Goal: Task Accomplishment & Management: Use online tool/utility

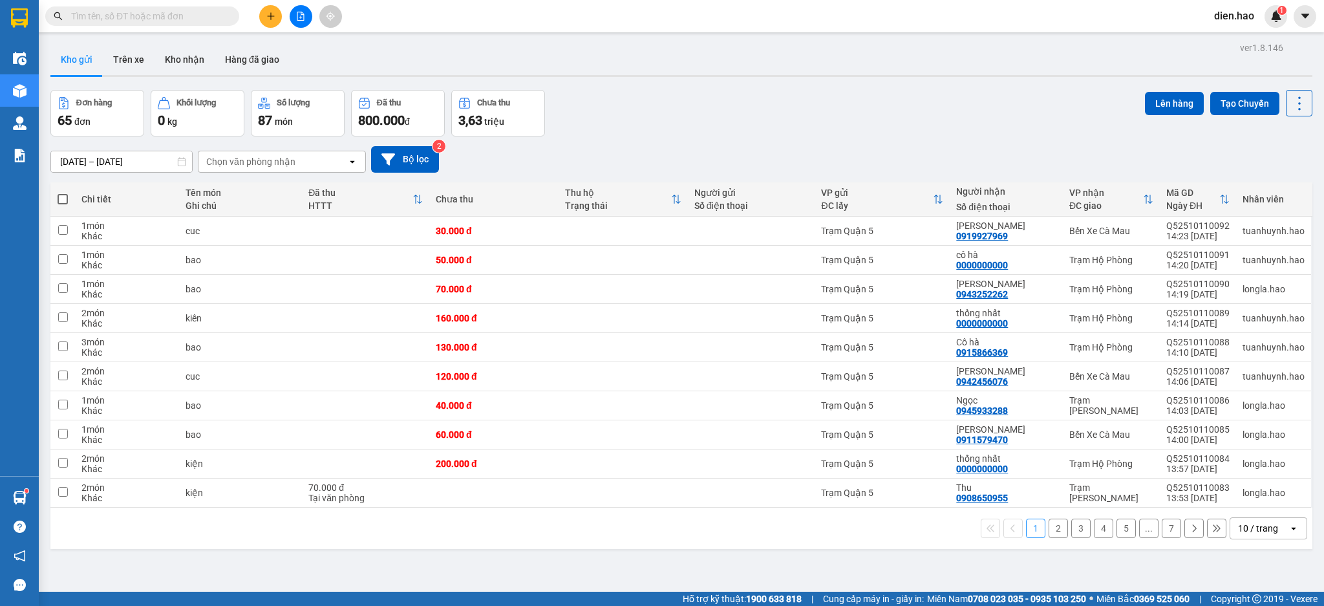
click at [190, 14] on input "text" at bounding box center [147, 16] width 153 height 14
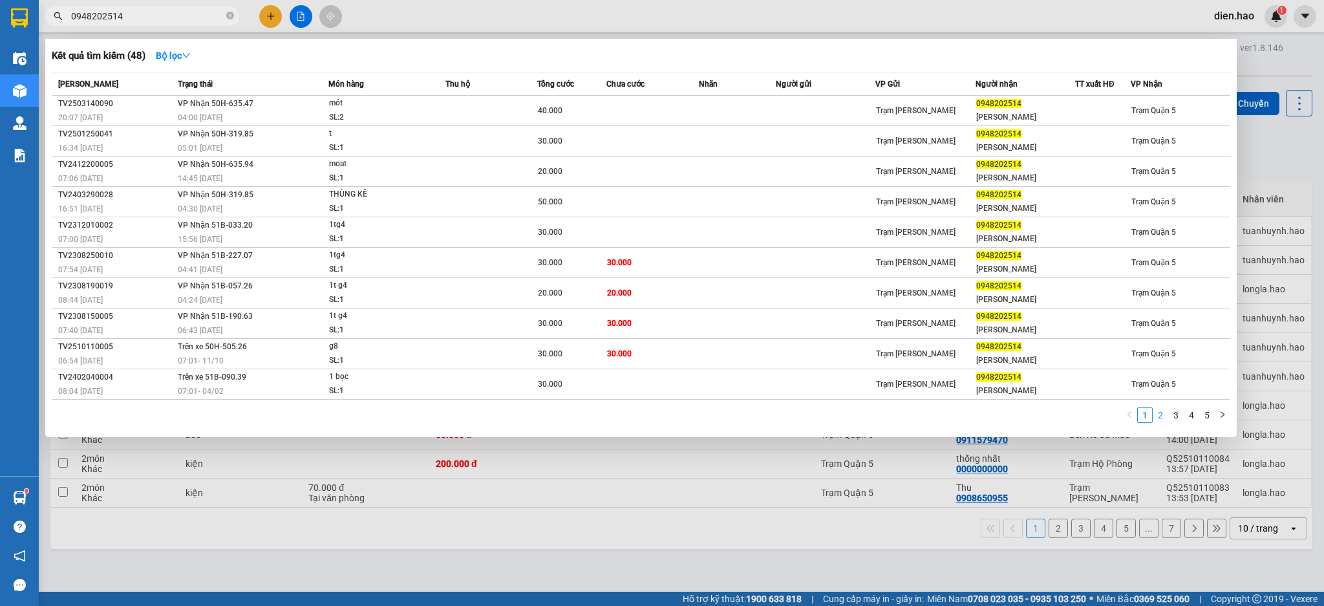
type input "0948202514"
click at [1161, 417] on link "2" at bounding box center [1160, 415] width 14 height 14
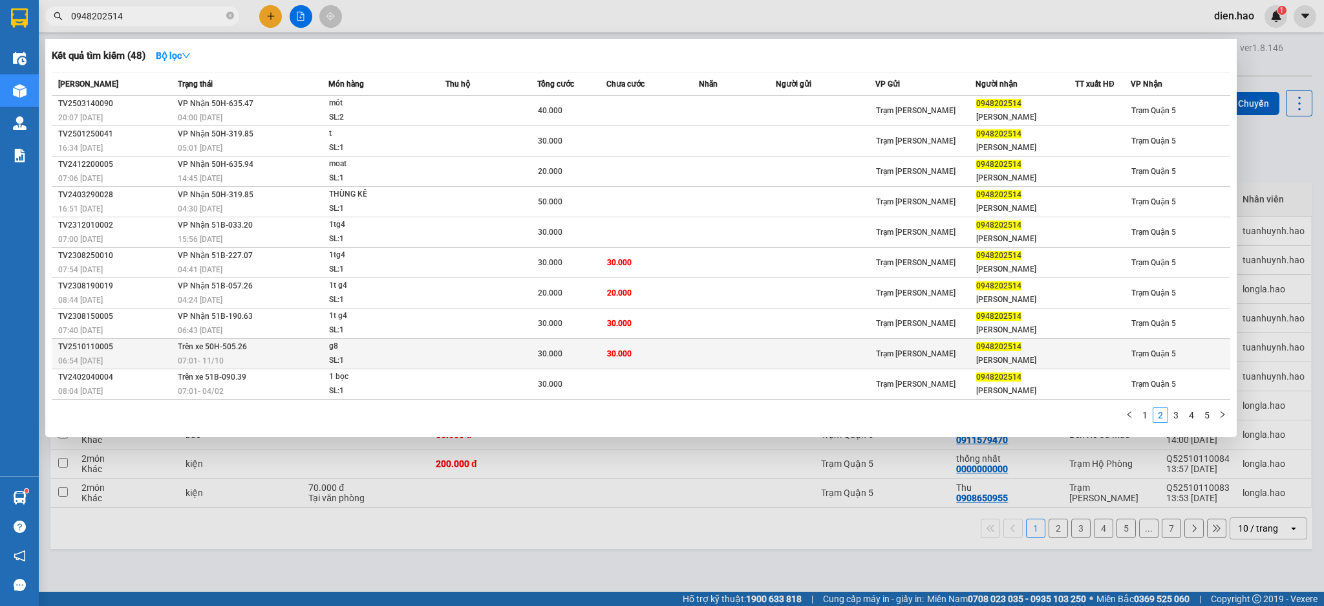
click at [688, 359] on td "30.000" at bounding box center [652, 354] width 92 height 30
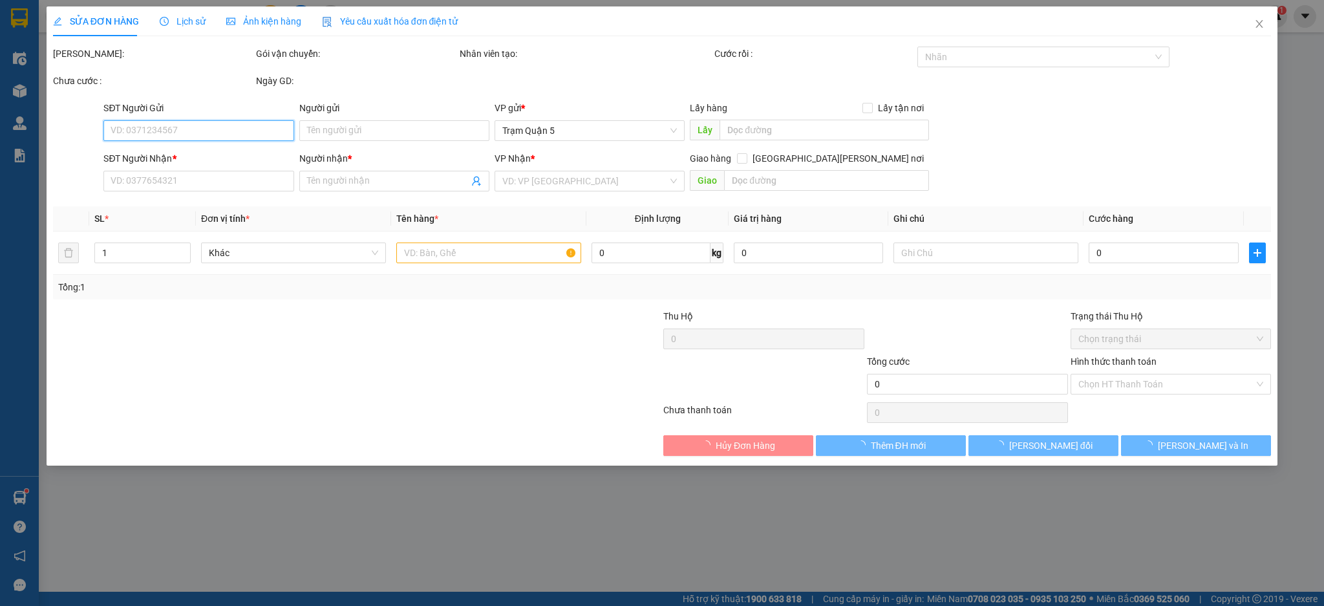
type input "0948202514"
type input "[PERSON_NAME]"
type input "30.000"
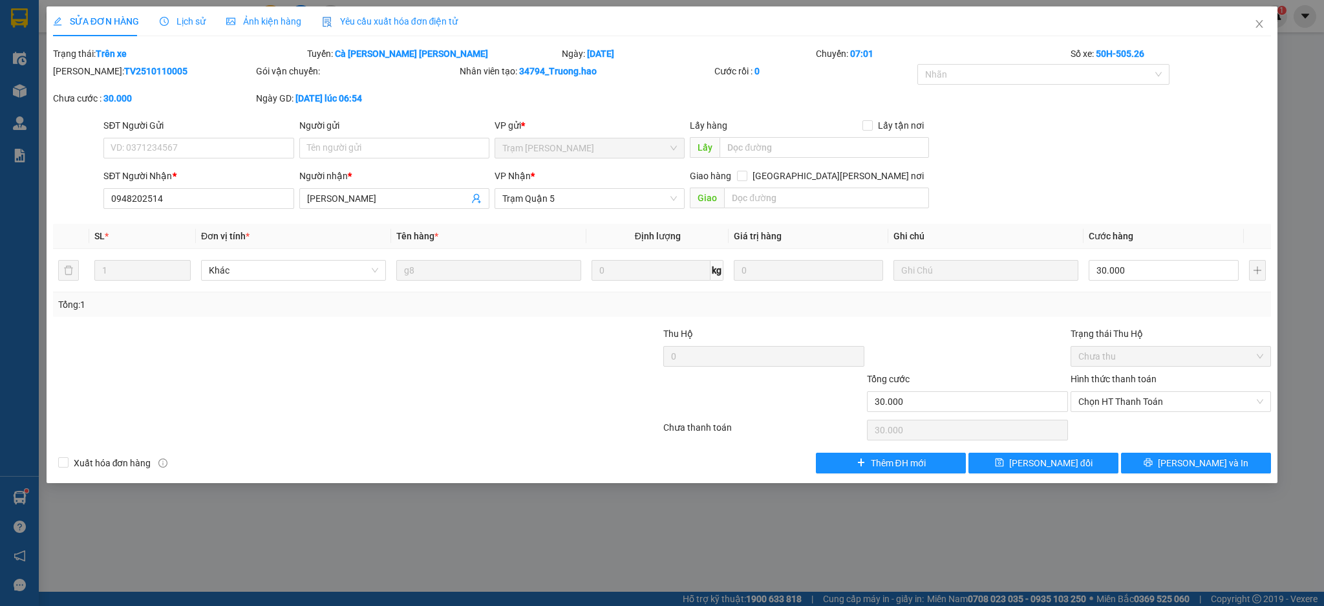
click at [180, 19] on span "Lịch sử" at bounding box center [183, 21] width 46 height 10
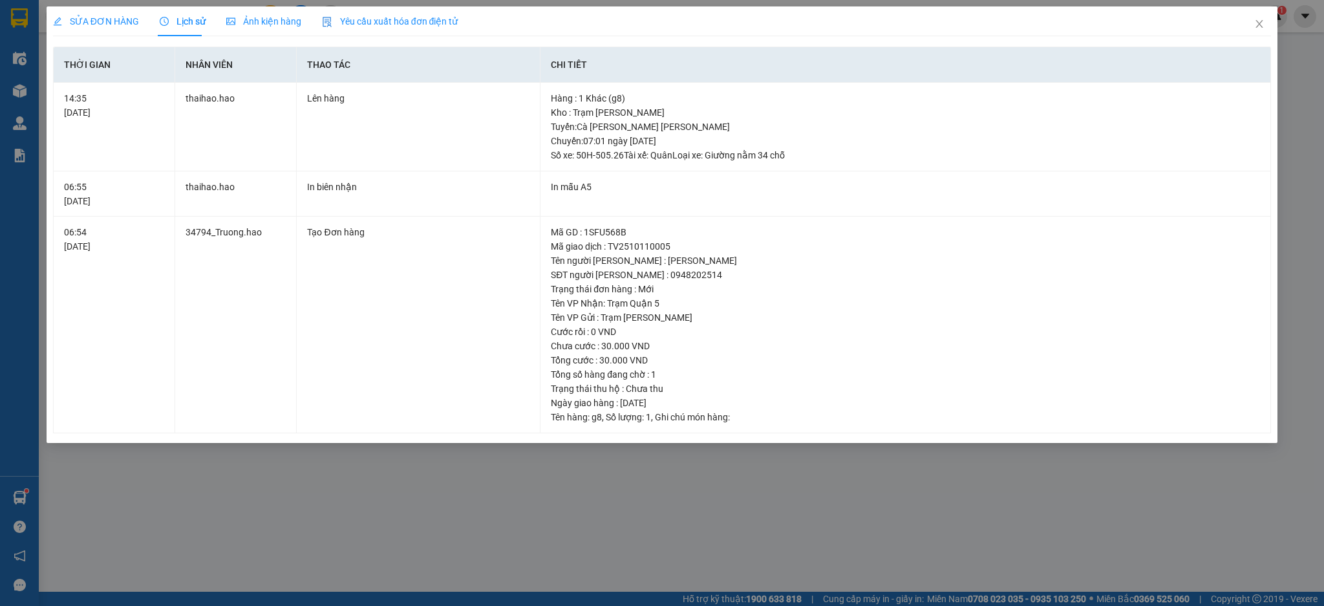
click at [269, 21] on span "Ảnh kiện hàng" at bounding box center [263, 21] width 75 height 10
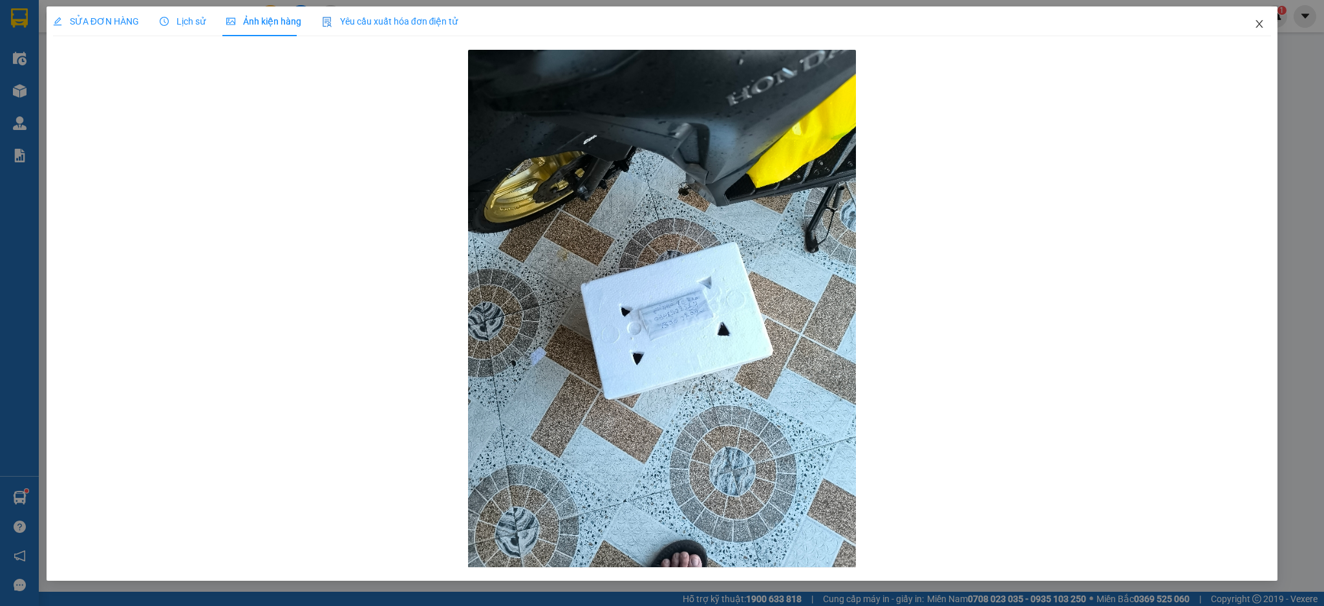
click at [1254, 36] on span "Close" at bounding box center [1259, 24] width 36 height 36
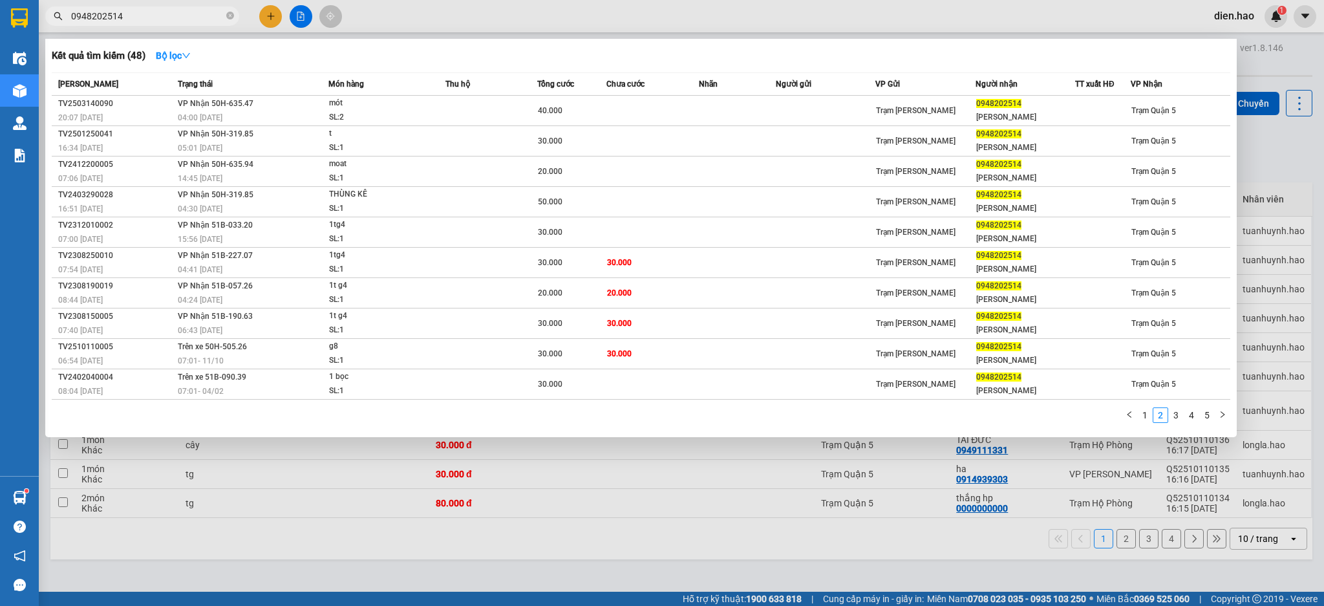
drag, startPoint x: 231, startPoint y: 12, endPoint x: 222, endPoint y: 14, distance: 9.9
click at [229, 14] on icon "close-circle" at bounding box center [230, 16] width 8 height 8
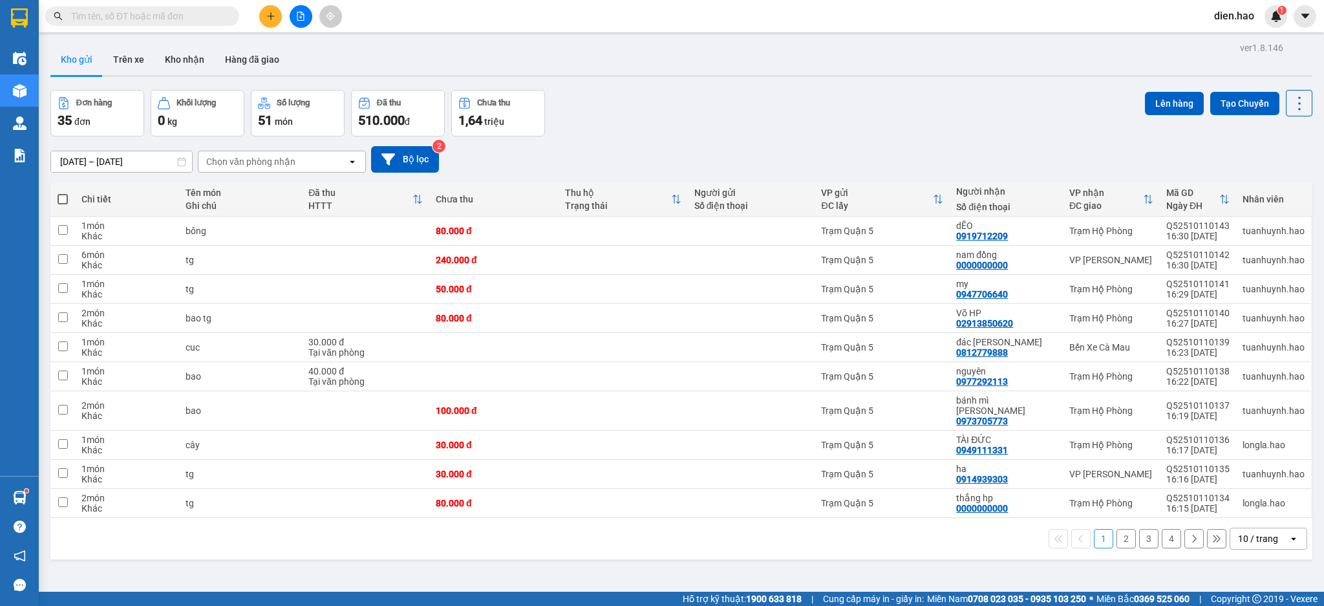
click at [211, 16] on input "text" at bounding box center [147, 16] width 153 height 14
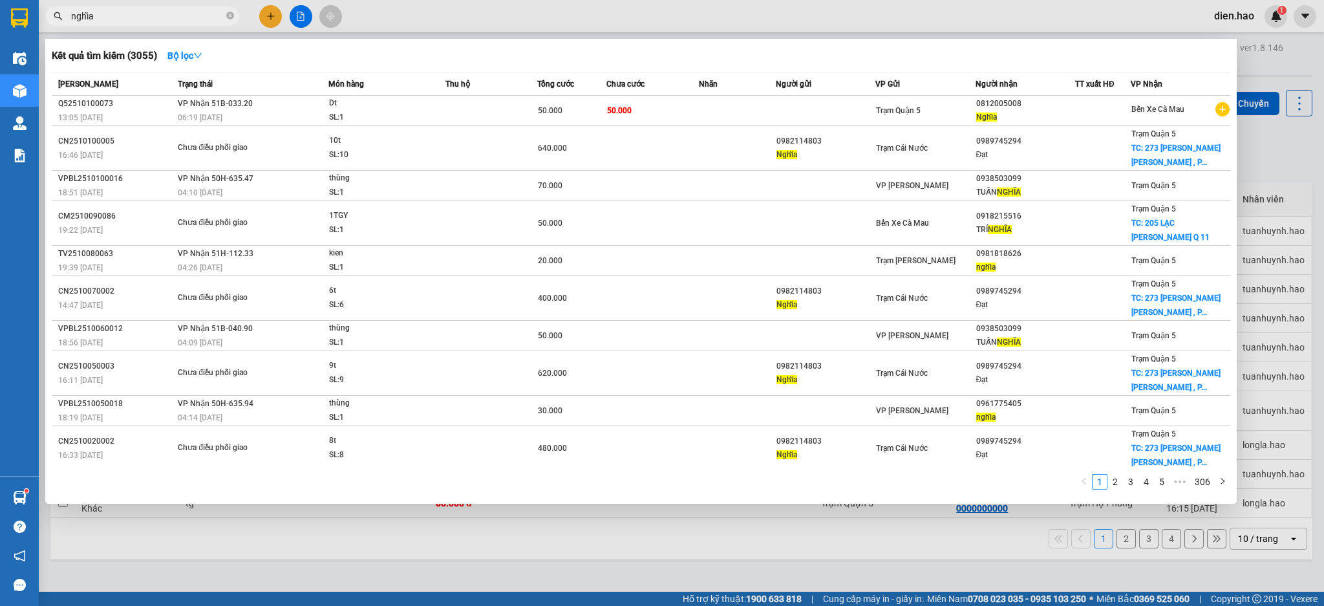
type input "nghĩa"
click at [707, 21] on div at bounding box center [662, 303] width 1324 height 606
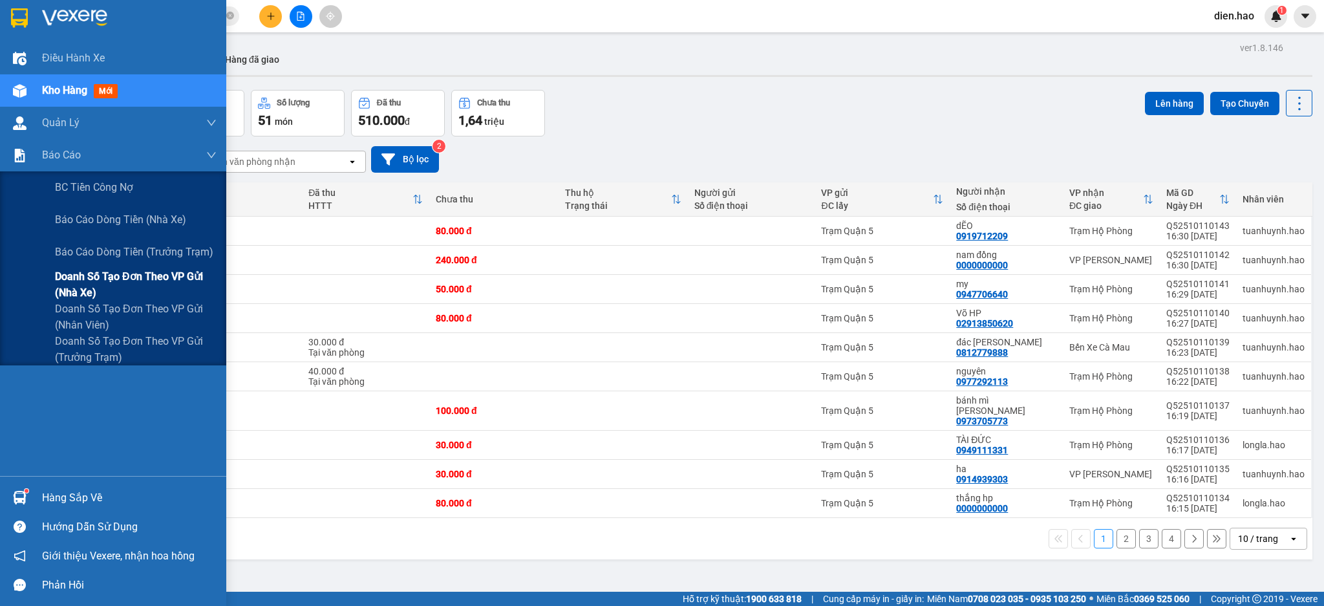
click at [133, 275] on span "Doanh số tạo đơn theo VP gửi (nhà xe)" at bounding box center [136, 284] width 162 height 32
